Goal: Transaction & Acquisition: Purchase product/service

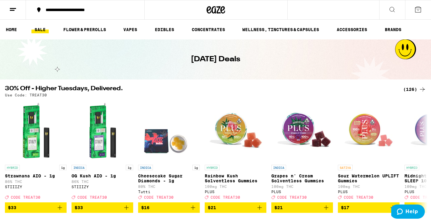
click at [411, 88] on div "(126)" at bounding box center [414, 89] width 23 height 7
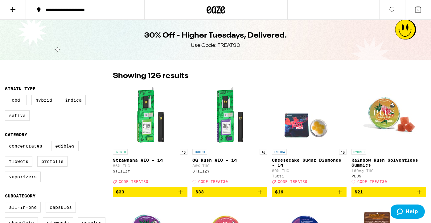
click at [20, 119] on label "Sativa" at bounding box center [17, 115] width 25 height 10
click at [6, 96] on input "Sativa" at bounding box center [6, 96] width 0 height 0
checkbox input "true"
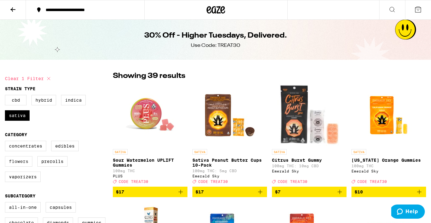
click at [26, 162] on label "Flowers" at bounding box center [18, 161] width 27 height 10
click at [6, 142] on input "Flowers" at bounding box center [6, 142] width 0 height 0
checkbox input "true"
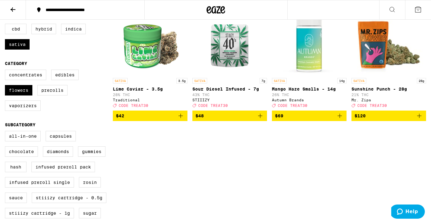
scroll to position [72, 0]
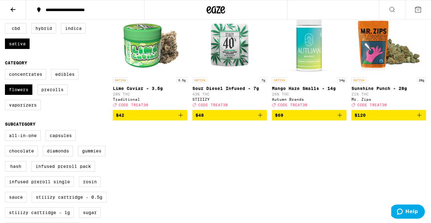
click at [179, 119] on icon "Add to bag" at bounding box center [180, 115] width 7 height 7
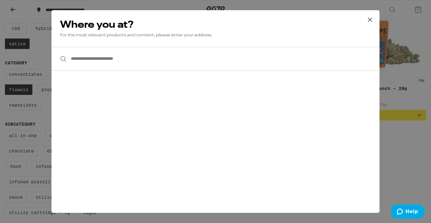
scroll to position [0, 0]
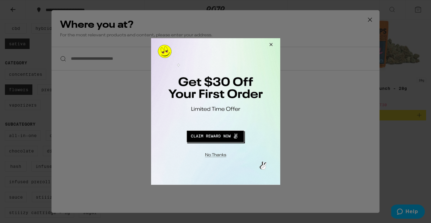
click at [215, 156] on button "Close Modal" at bounding box center [214, 155] width 125 height 10
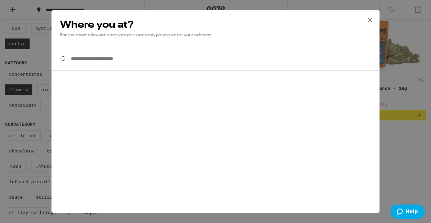
click at [371, 19] on icon at bounding box center [370, 20] width 4 height 4
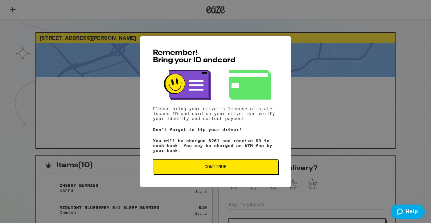
click at [220, 169] on span "Continue" at bounding box center [215, 167] width 22 height 4
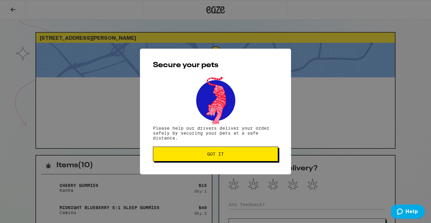
click at [220, 151] on button "Got it" at bounding box center [215, 154] width 125 height 15
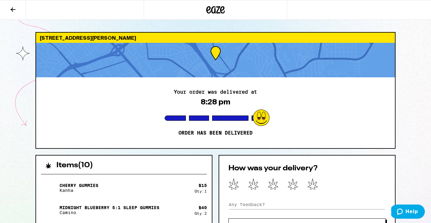
click at [215, 11] on icon at bounding box center [215, 9] width 9 height 7
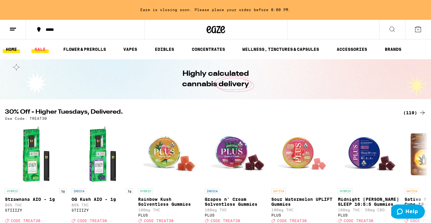
click at [44, 48] on link "SALE" at bounding box center [39, 49] width 17 height 7
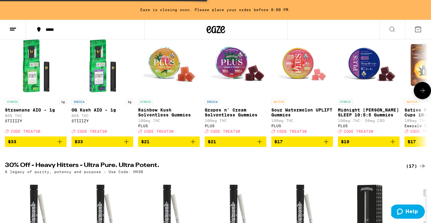
scroll to position [91, 0]
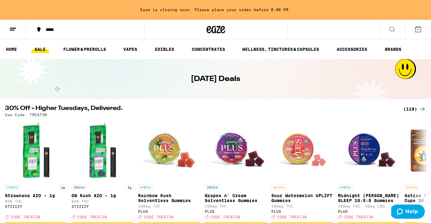
click at [413, 110] on div "(119)" at bounding box center [414, 108] width 23 height 7
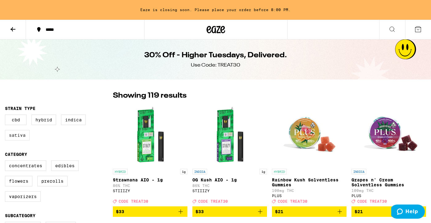
click at [23, 138] on label "Sativa" at bounding box center [17, 135] width 25 height 10
click at [6, 116] on input "Sativa" at bounding box center [6, 116] width 0 height 0
checkbox input "true"
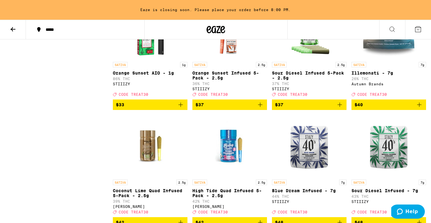
scroll to position [899, 0]
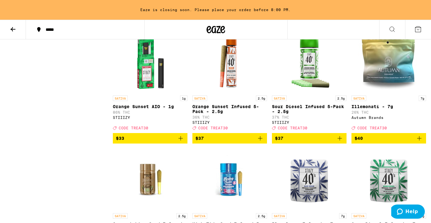
click at [369, 109] on p "Illemonati - 7g" at bounding box center [389, 106] width 75 height 5
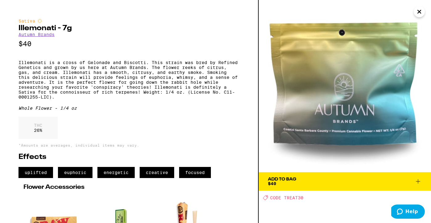
click at [420, 9] on icon "Close" at bounding box center [419, 11] width 7 height 9
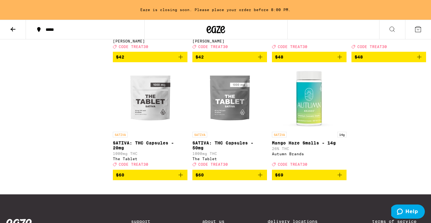
scroll to position [1098, 0]
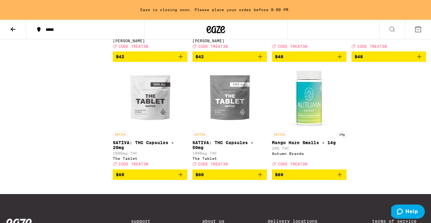
click at [293, 166] on div "SATIVA 14g Mango Haze Smalls - 14g 26% THC Autumn Brands Deal Created with Sket…" at bounding box center [309, 149] width 75 height 35
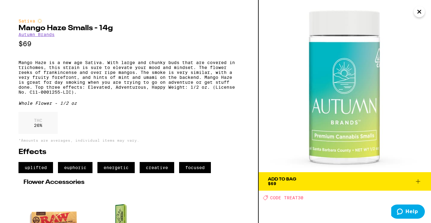
click at [416, 13] on icon "Close" at bounding box center [419, 11] width 7 height 9
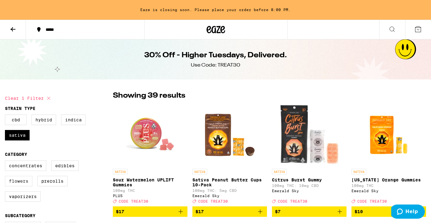
click at [24, 187] on label "Flowers" at bounding box center [18, 181] width 27 height 10
click at [6, 162] on input "Flowers" at bounding box center [6, 162] width 0 height 0
checkbox input "true"
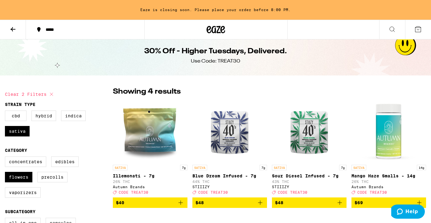
scroll to position [4, 0]
